Goal: Communication & Community: Participate in discussion

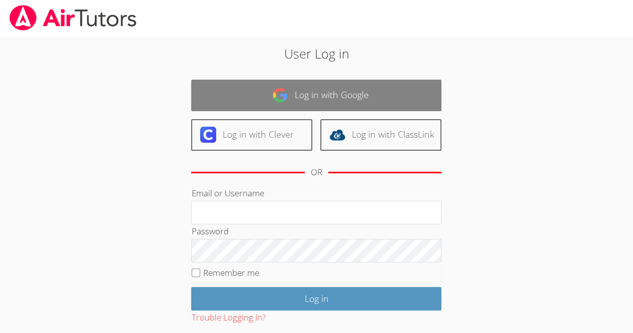
click at [409, 103] on link "Log in with Google" at bounding box center [316, 96] width 250 height 32
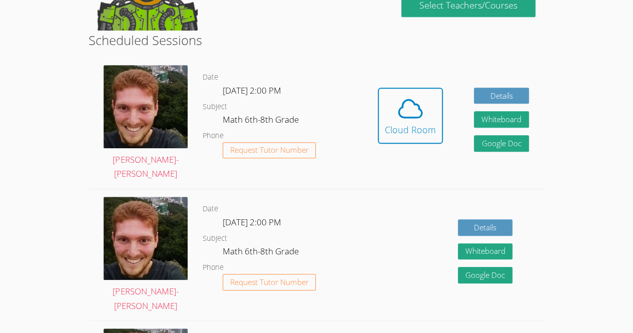
scroll to position [232, 0]
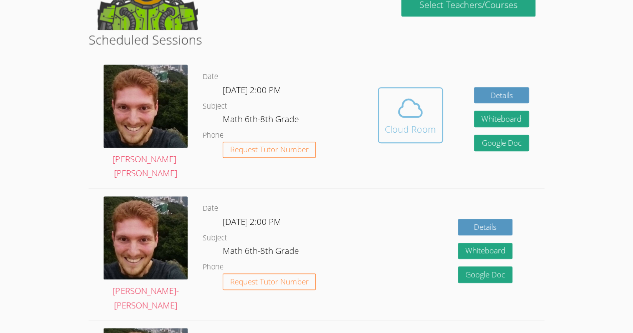
click at [391, 140] on button "Cloud Room" at bounding box center [410, 115] width 65 height 56
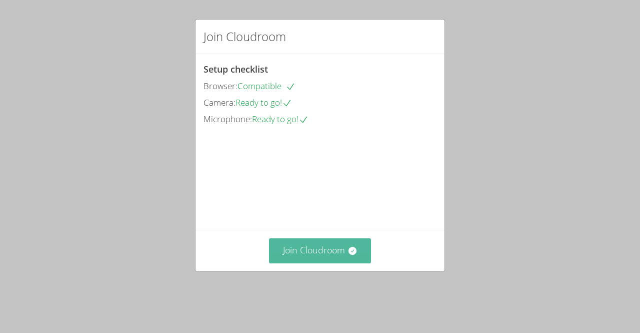
click at [324, 260] on button "Join Cloudroom" at bounding box center [320, 250] width 103 height 25
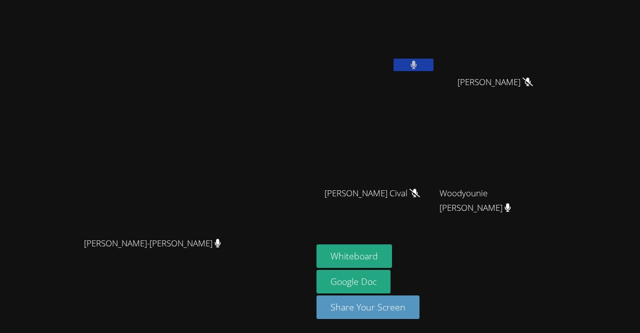
click at [434, 65] on button at bounding box center [414, 65] width 40 height 13
click at [436, 74] on div "[DEMOGRAPHIC_DATA][PERSON_NAME]" at bounding box center [376, 40] width 119 height 72
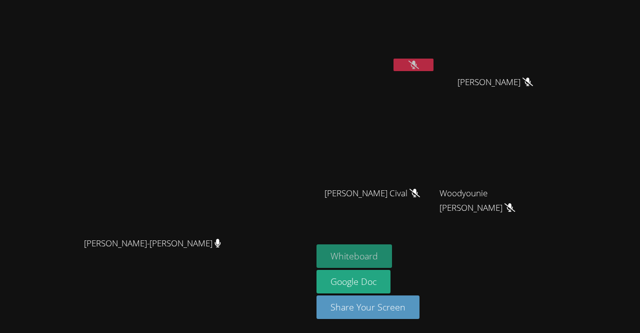
click at [392, 246] on button "Whiteboard" at bounding box center [355, 256] width 76 height 24
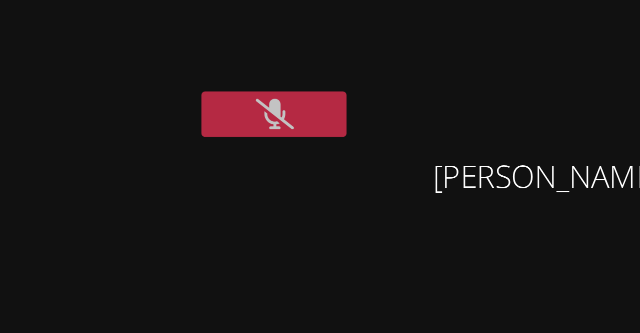
click at [436, 49] on video at bounding box center [376, 37] width 119 height 67
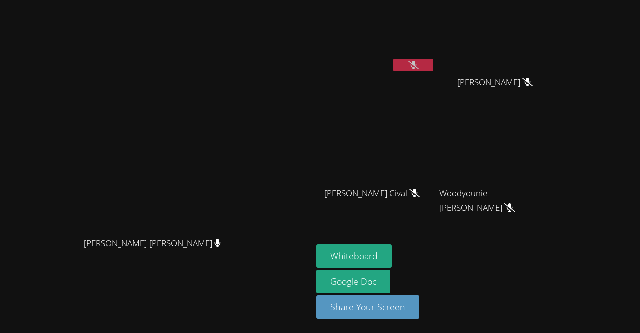
click at [436, 54] on video at bounding box center [376, 37] width 119 height 67
drag, startPoint x: 436, startPoint y: 41, endPoint x: 450, endPoint y: 36, distance: 14.9
click at [436, 36] on video at bounding box center [376, 37] width 119 height 67
click at [559, 56] on video at bounding box center [499, 37] width 119 height 67
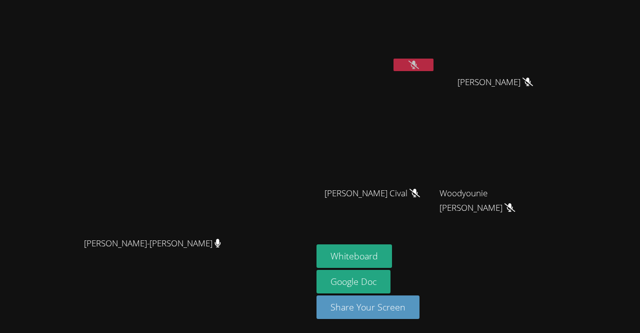
click at [420, 19] on video at bounding box center [376, 37] width 119 height 67
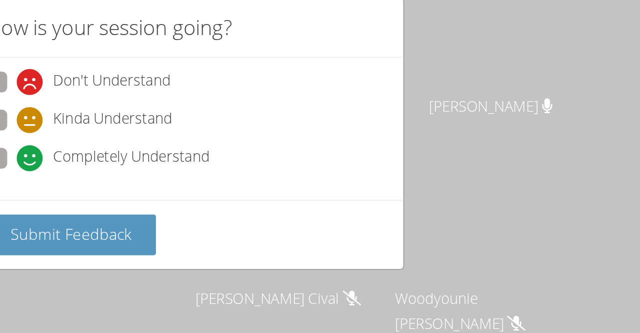
click at [297, 114] on span "Completely Understand" at bounding box center [287, 112] width 91 height 15
click at [230, 114] on input "Completely Understand" at bounding box center [225, 110] width 9 height 9
radio input "true"
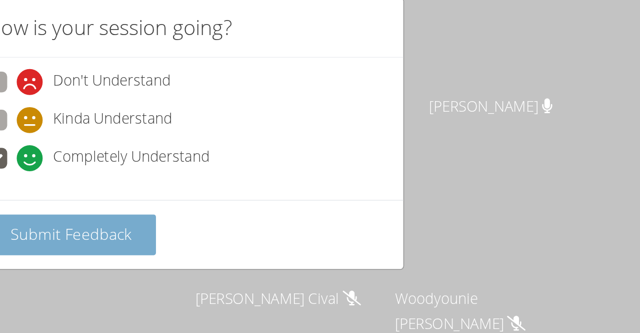
click at [286, 163] on button "Submit Feedback" at bounding box center [253, 157] width 98 height 24
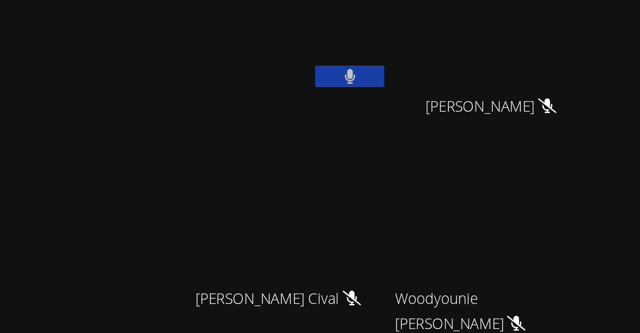
click at [434, 66] on button at bounding box center [414, 65] width 40 height 13
